Goal: Check status: Check status

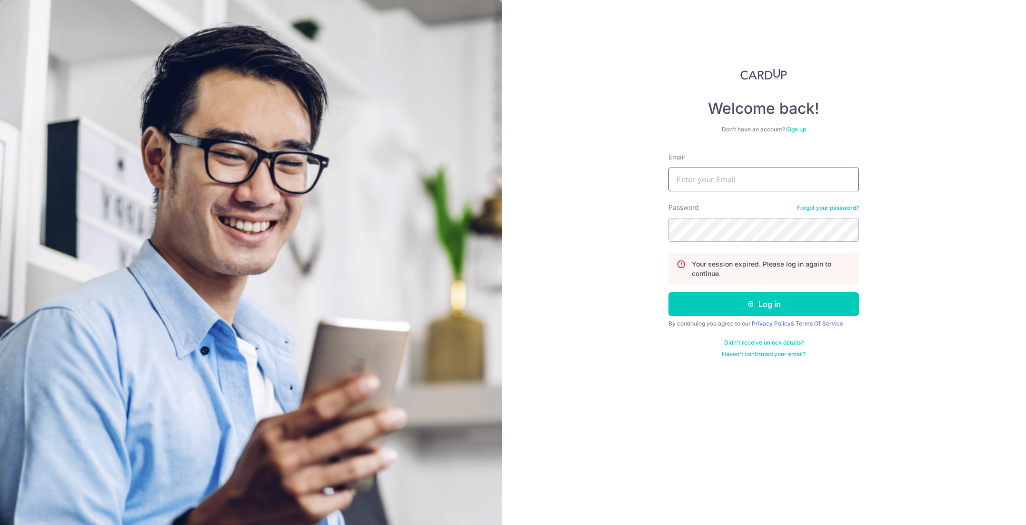
click at [761, 178] on input "Email" at bounding box center [763, 180] width 190 height 24
type input "[EMAIL_ADDRESS][DOMAIN_NAME]"
click at [668, 292] on button "Log in" at bounding box center [763, 304] width 190 height 24
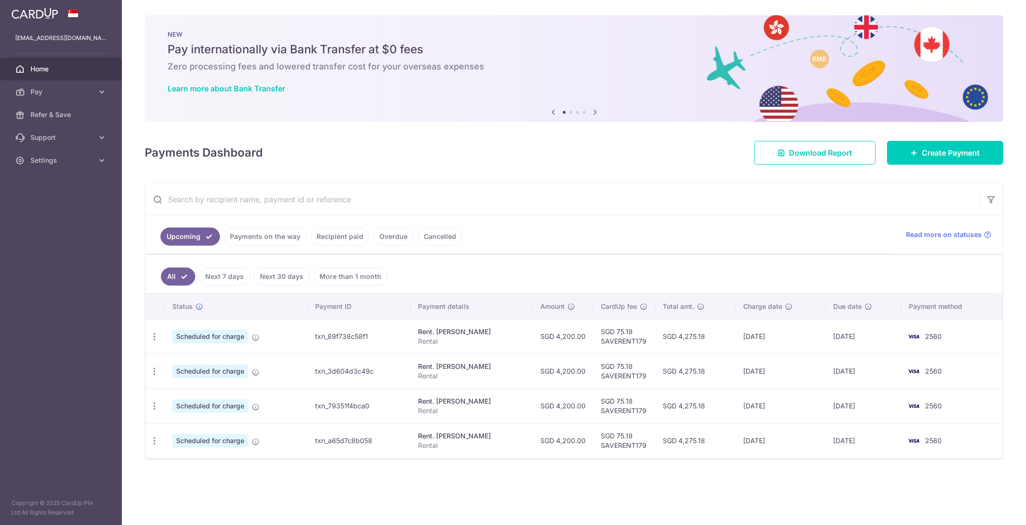
click at [262, 239] on link "Payments on the way" at bounding box center [265, 236] width 83 height 18
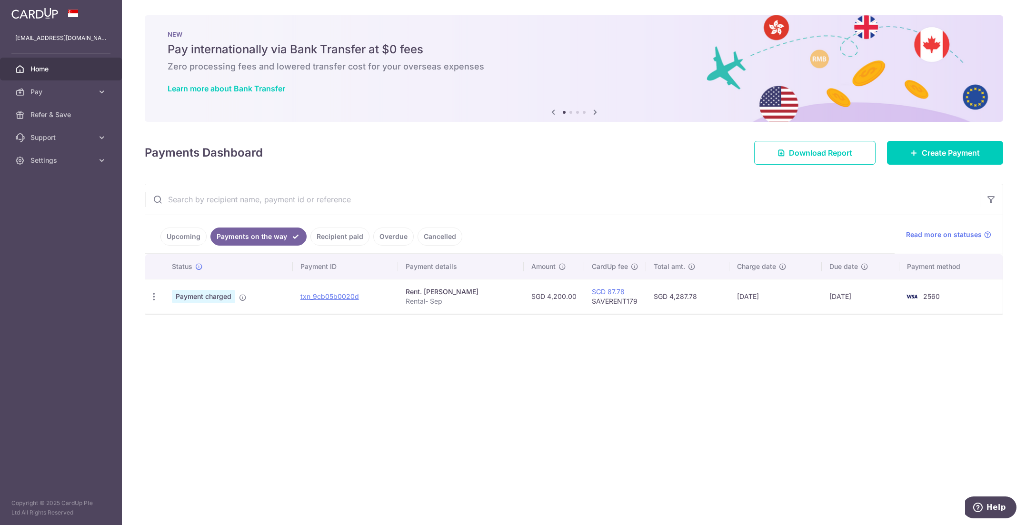
click at [339, 237] on link "Recipient paid" at bounding box center [339, 236] width 59 height 18
